Goal: Task Accomplishment & Management: Complete application form

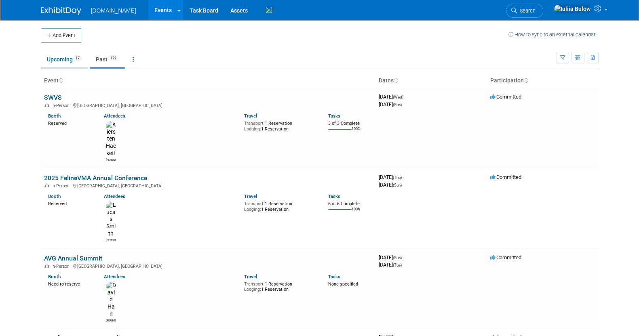
click at [68, 52] on link "Upcoming 17" at bounding box center [64, 59] width 47 height 15
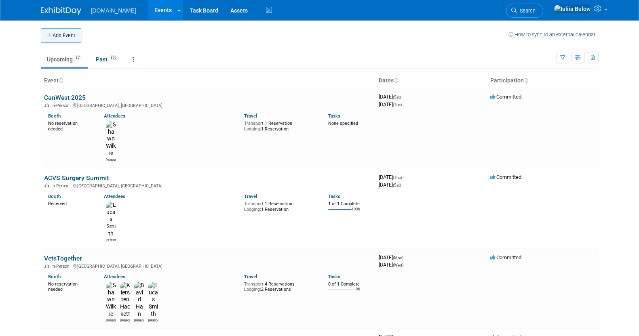
click at [54, 31] on button "Add Event" at bounding box center [61, 35] width 40 height 15
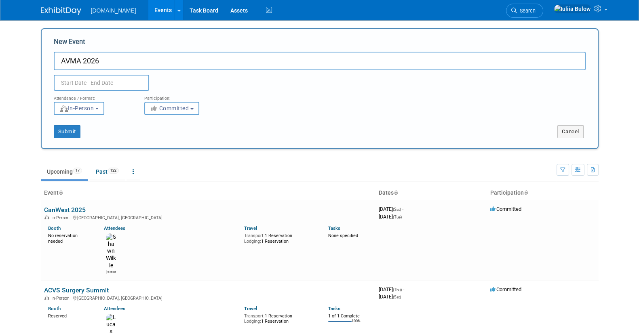
type input "AVMA 2026"
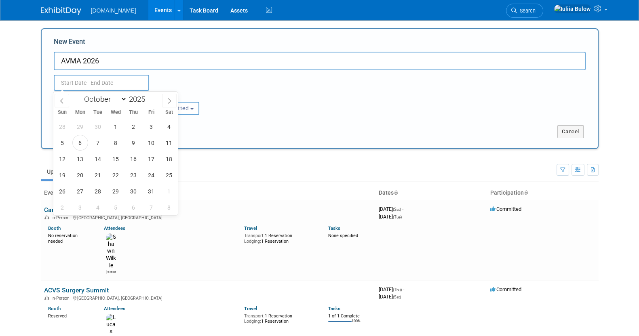
click at [84, 76] on input "text" at bounding box center [101, 83] width 95 height 16
click at [116, 97] on select "January February March April May June July August September October November De…" at bounding box center [103, 99] width 46 height 10
select select "6"
click at [80, 94] on select "January February March April May June July August September October November De…" at bounding box center [103, 99] width 46 height 10
click at [151, 96] on span at bounding box center [148, 97] width 6 height 5
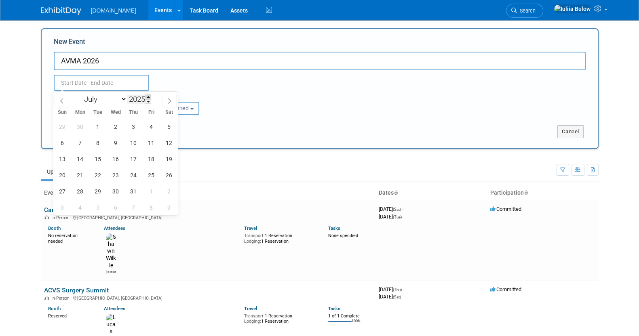
type input "2026"
click at [153, 139] on span "10" at bounding box center [151, 143] width 16 height 16
click at [95, 160] on span "14" at bounding box center [98, 159] width 16 height 16
type input "Jul 10, 2026 to Jul 14, 2026"
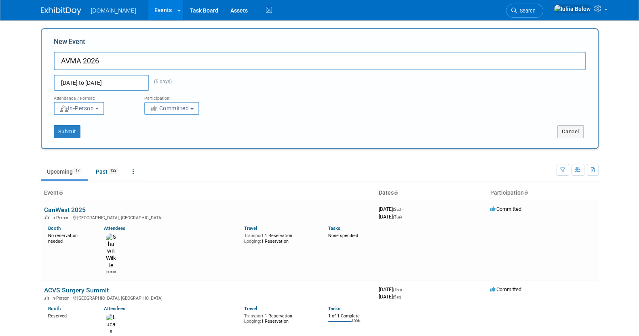
click at [177, 109] on span "Committed" at bounding box center [169, 108] width 39 height 6
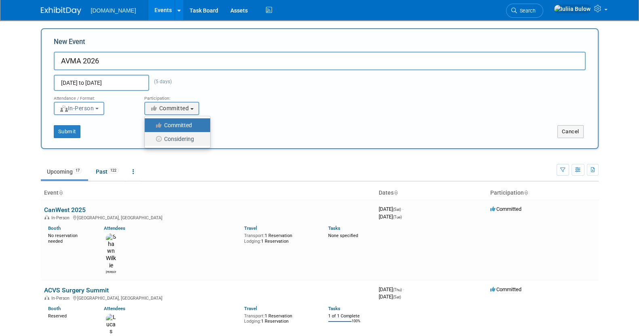
click at [168, 137] on label "Considering" at bounding box center [175, 139] width 53 height 11
click at [152, 137] on input "Considering" at bounding box center [149, 139] width 5 height 5
select select "2"
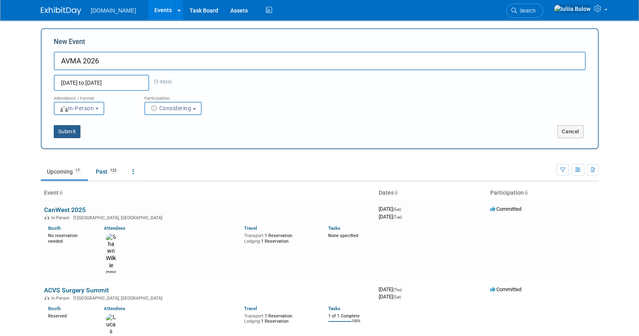
click at [60, 130] on button "Submit" at bounding box center [67, 131] width 27 height 13
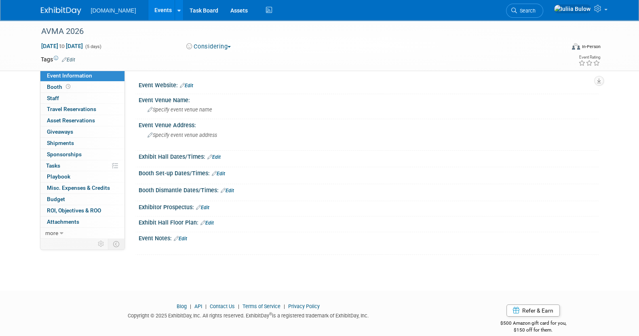
click at [207, 207] on link "Edit" at bounding box center [202, 208] width 13 height 6
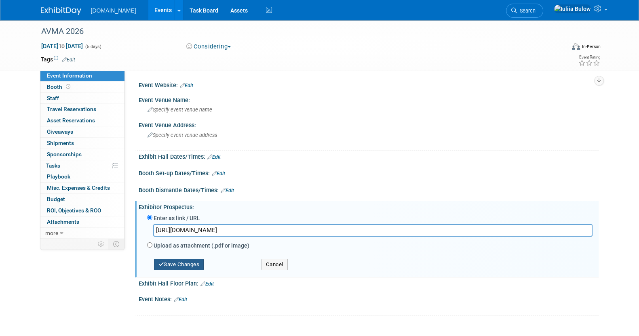
type input "[URL][DOMAIN_NAME]"
click at [186, 266] on button "Save Changes" at bounding box center [179, 264] width 50 height 11
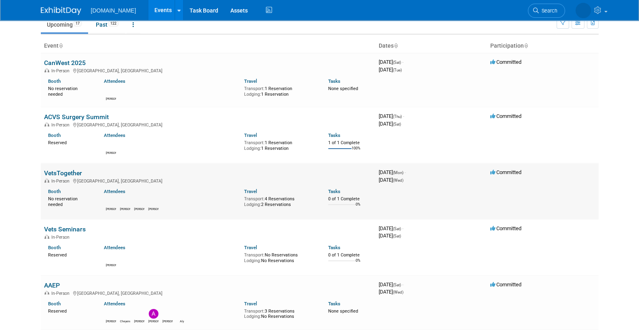
scroll to position [50, 0]
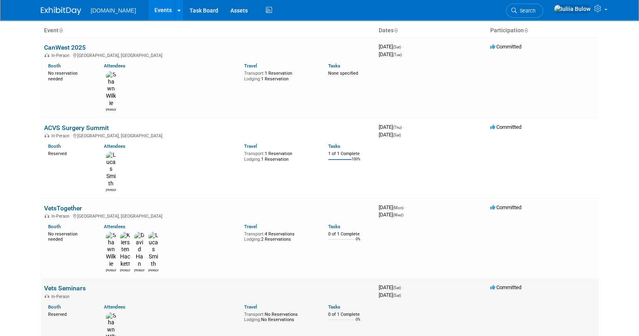
click at [67, 284] on link "Vets Seminars" at bounding box center [65, 288] width 42 height 8
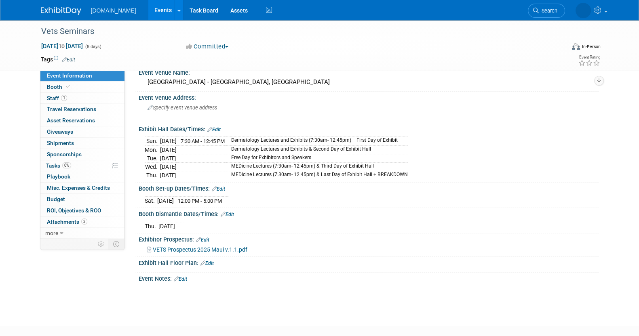
scroll to position [50, 0]
